Goal: Obtain resource: Download file/media

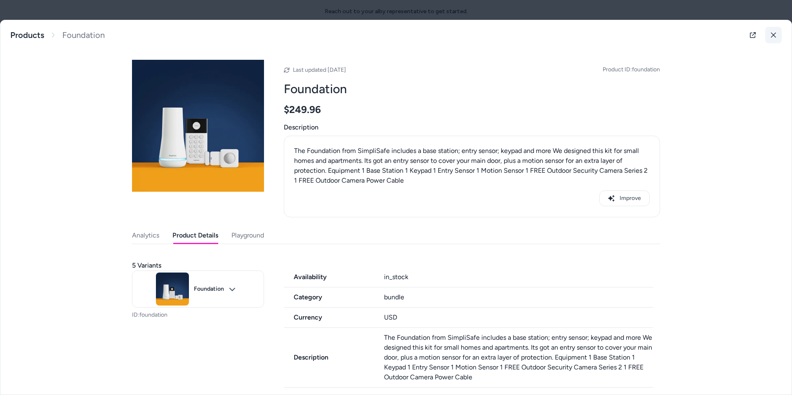
click at [773, 35] on button at bounding box center [774, 35] width 17 height 17
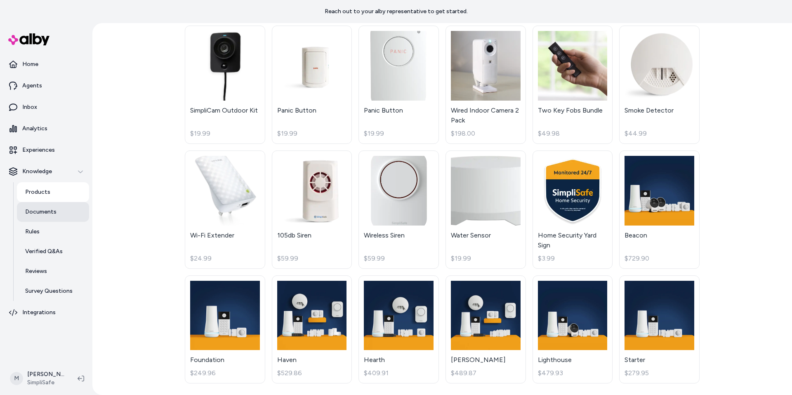
click at [40, 215] on p "Documents" at bounding box center [40, 212] width 31 height 8
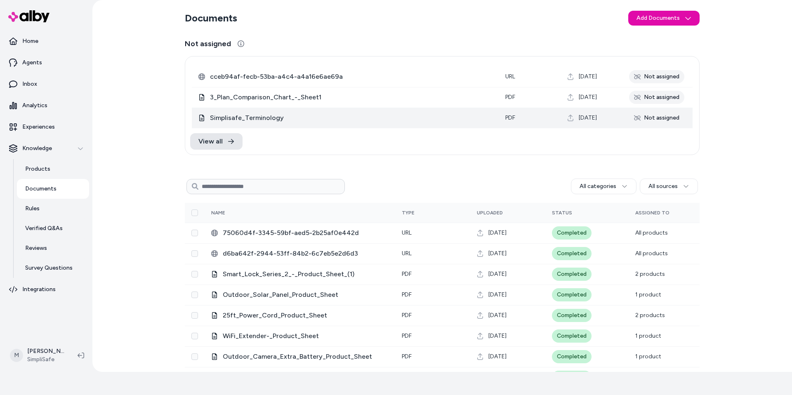
click at [258, 117] on span "Simplisafe_Terminology" at bounding box center [351, 118] width 282 height 10
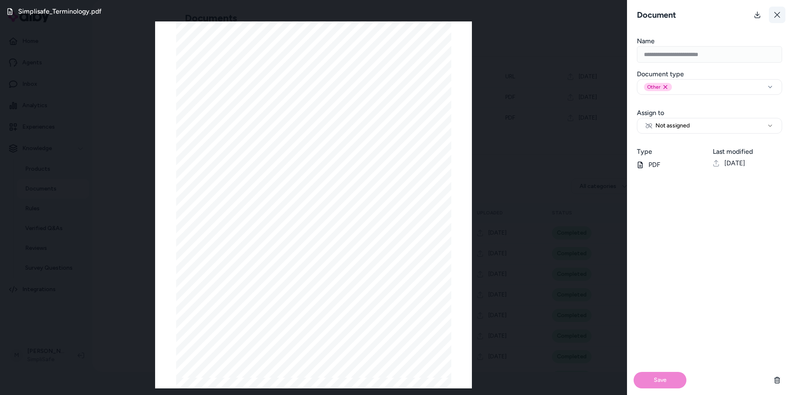
click at [780, 18] on icon at bounding box center [777, 15] width 7 height 7
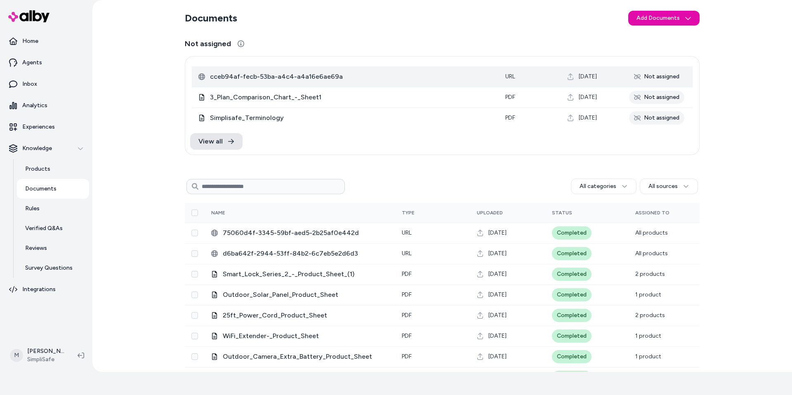
click at [274, 76] on span "cceb94af-fecb-53ba-a4c4-a4a16e6ae69a" at bounding box center [351, 77] width 282 height 10
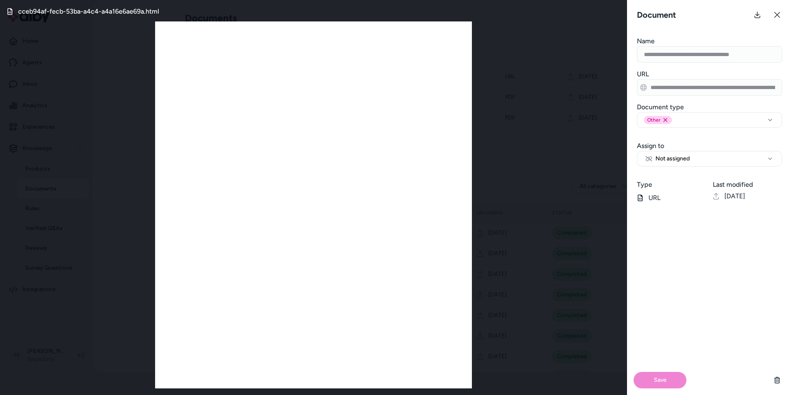
click at [537, 109] on div "cceb94af-fecb-53ba-a4c4-a4a16e6ae69a.html" at bounding box center [313, 197] width 627 height 395
click at [779, 15] on icon at bounding box center [777, 15] width 7 height 7
